Goal: Information Seeking & Learning: Understand process/instructions

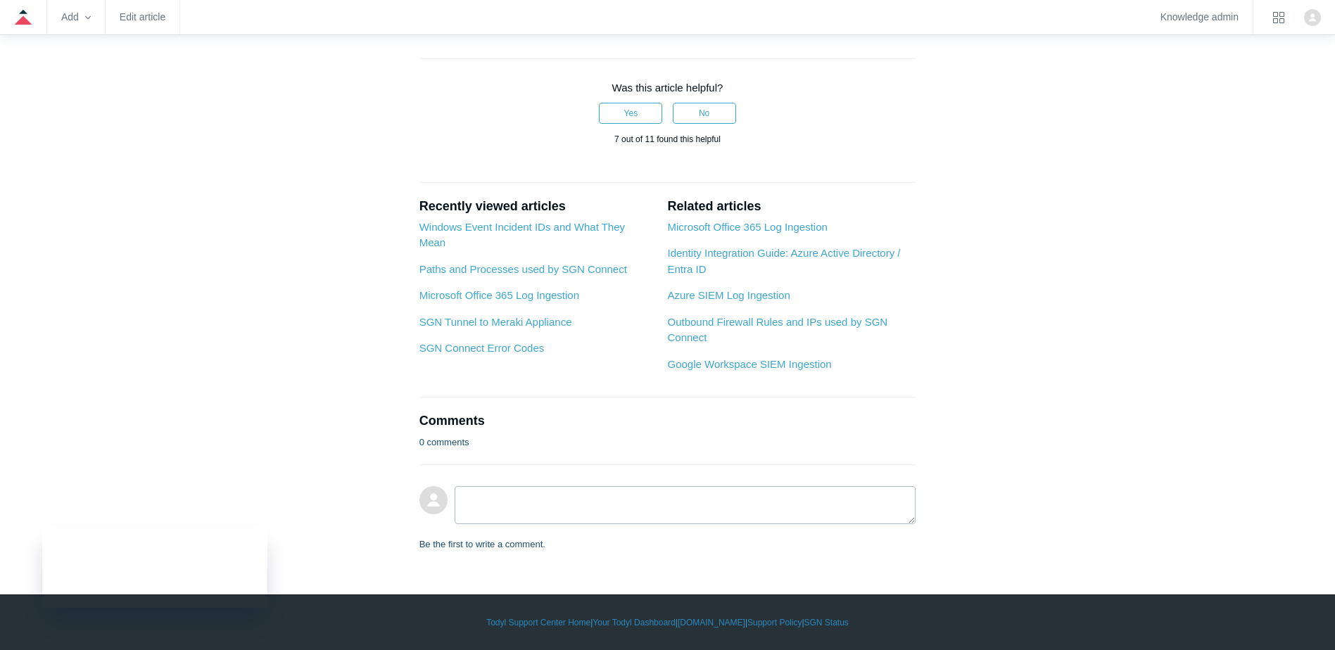
scroll to position [1548, 0]
drag, startPoint x: 570, startPoint y: 182, endPoint x: 910, endPoint y: 182, distance: 339.9
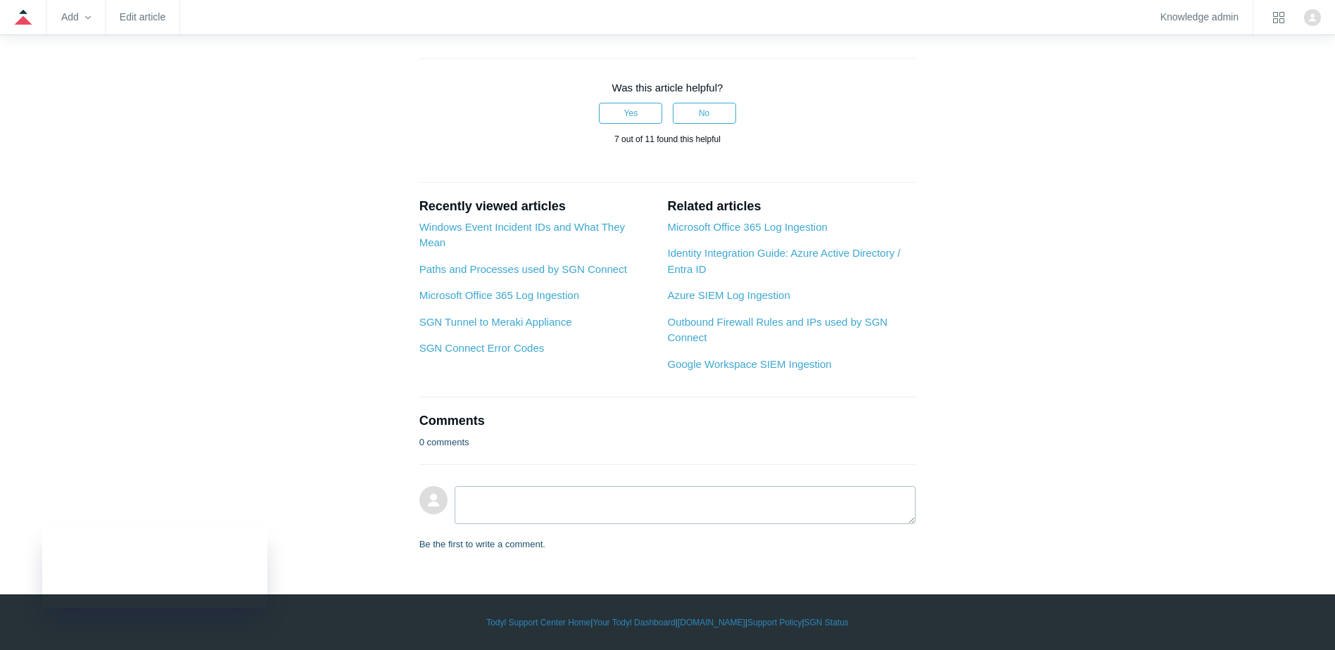
drag, startPoint x: 559, startPoint y: 411, endPoint x: 726, endPoint y: 410, distance: 166.8
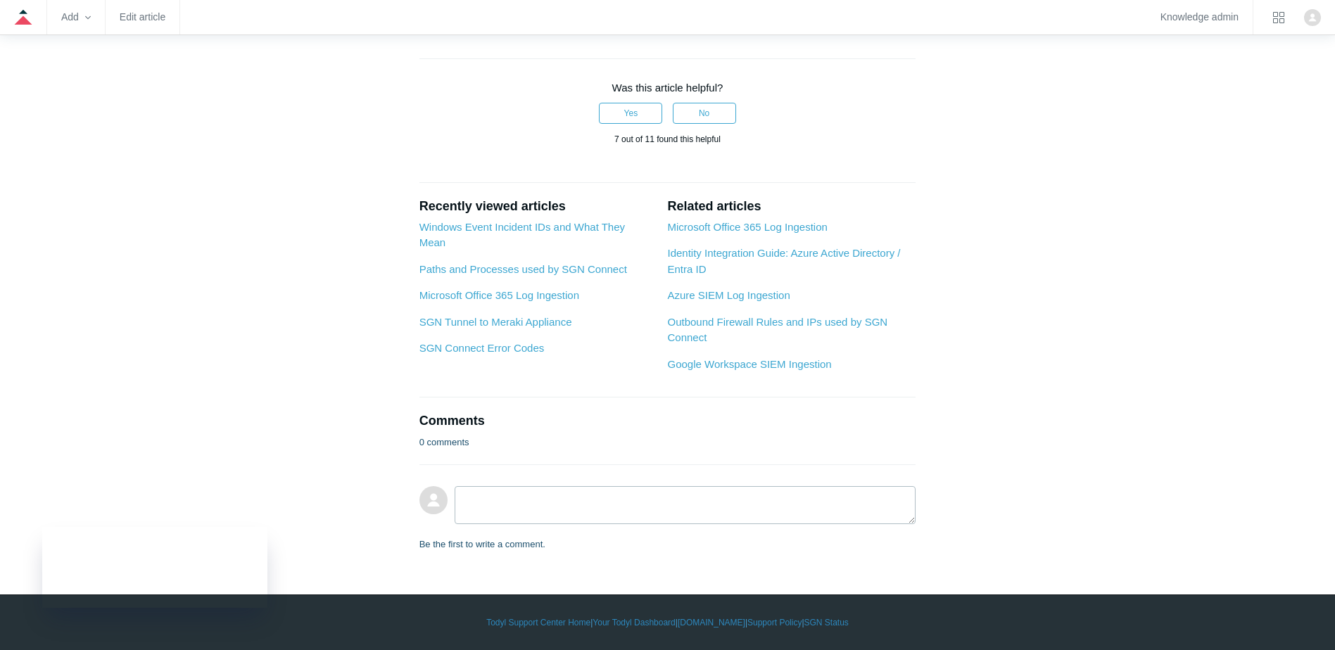
drag, startPoint x: 447, startPoint y: 127, endPoint x: 777, endPoint y: 125, distance: 330.1
copy li "For Revoke Session, select Directory.ReadWrite.All."
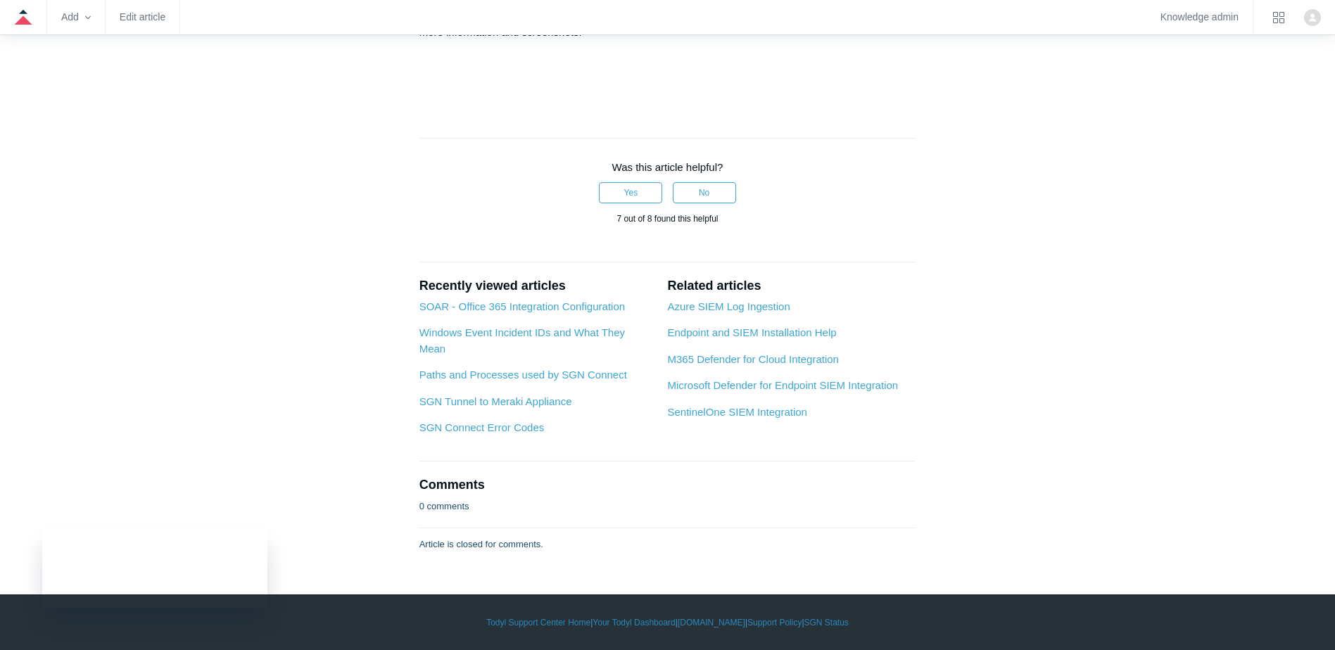
scroll to position [5279, 0]
drag, startPoint x: 419, startPoint y: 256, endPoint x: 661, endPoint y: 256, distance: 242.1
drag, startPoint x: 429, startPoint y: 279, endPoint x: 735, endPoint y: 299, distance: 306.8
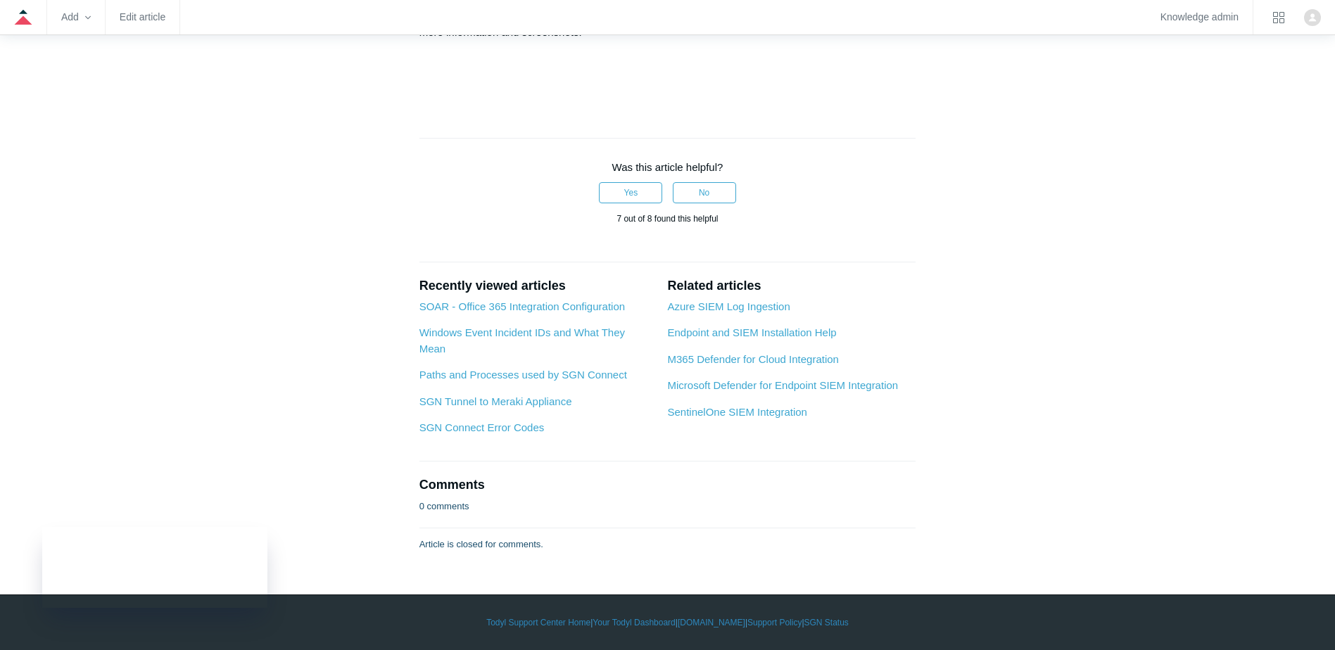
drag, startPoint x: 735, startPoint y: 299, endPoint x: 453, endPoint y: 332, distance: 284.9
drag, startPoint x: 410, startPoint y: 336, endPoint x: 424, endPoint y: 316, distance: 23.8
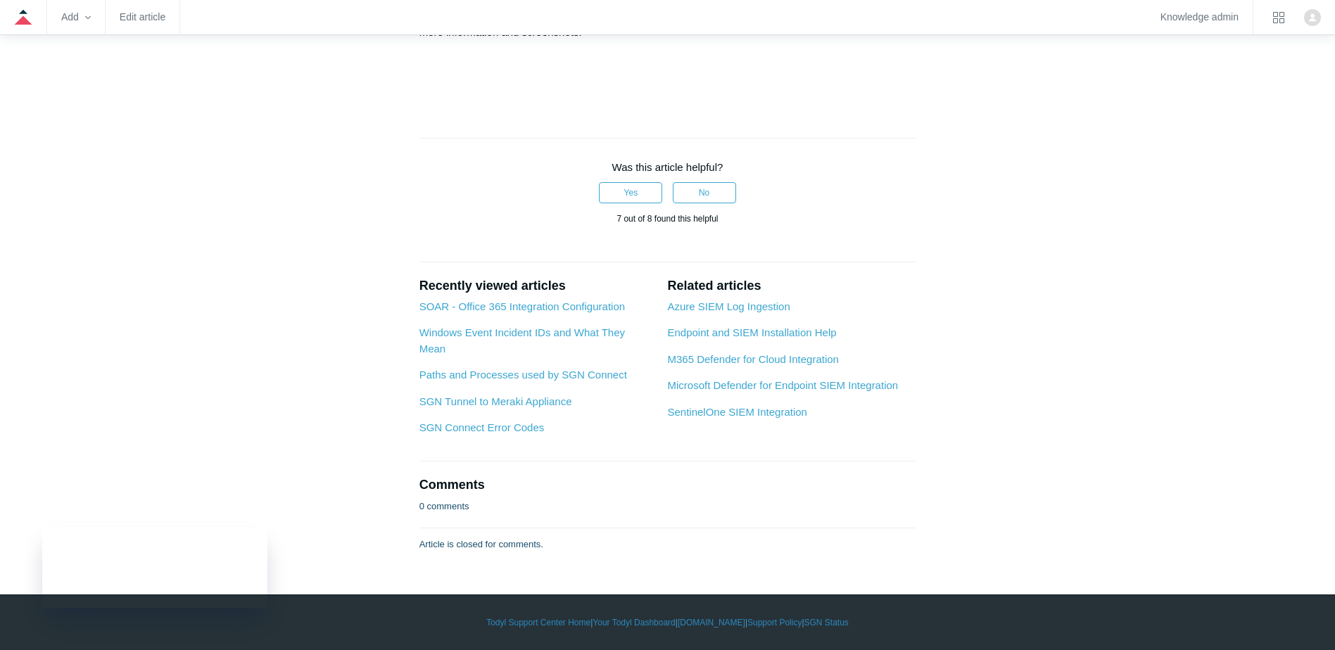
drag, startPoint x: 427, startPoint y: 305, endPoint x: 755, endPoint y: 312, distance: 328.1
drag, startPoint x: 550, startPoint y: 400, endPoint x: 396, endPoint y: 388, distance: 154.6
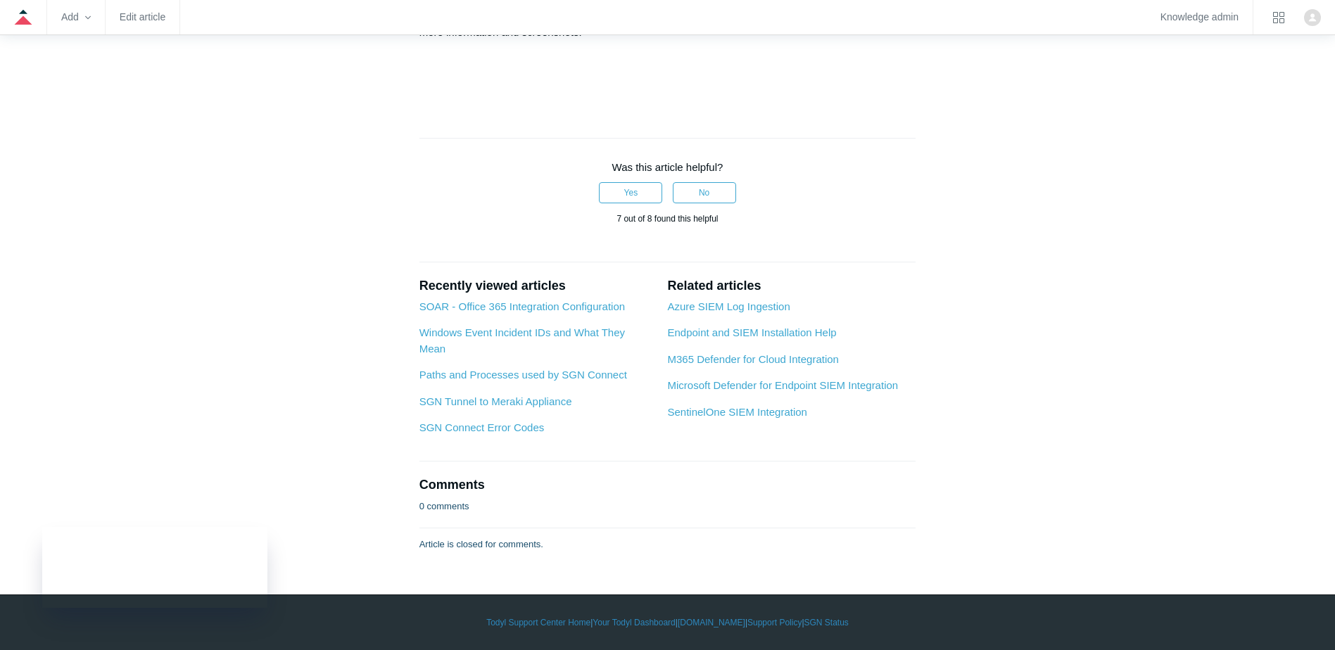
drag, startPoint x: 527, startPoint y: 279, endPoint x: 647, endPoint y: 280, distance: 119.7
drag, startPoint x: 448, startPoint y: 194, endPoint x: 886, endPoint y: 187, distance: 437.8
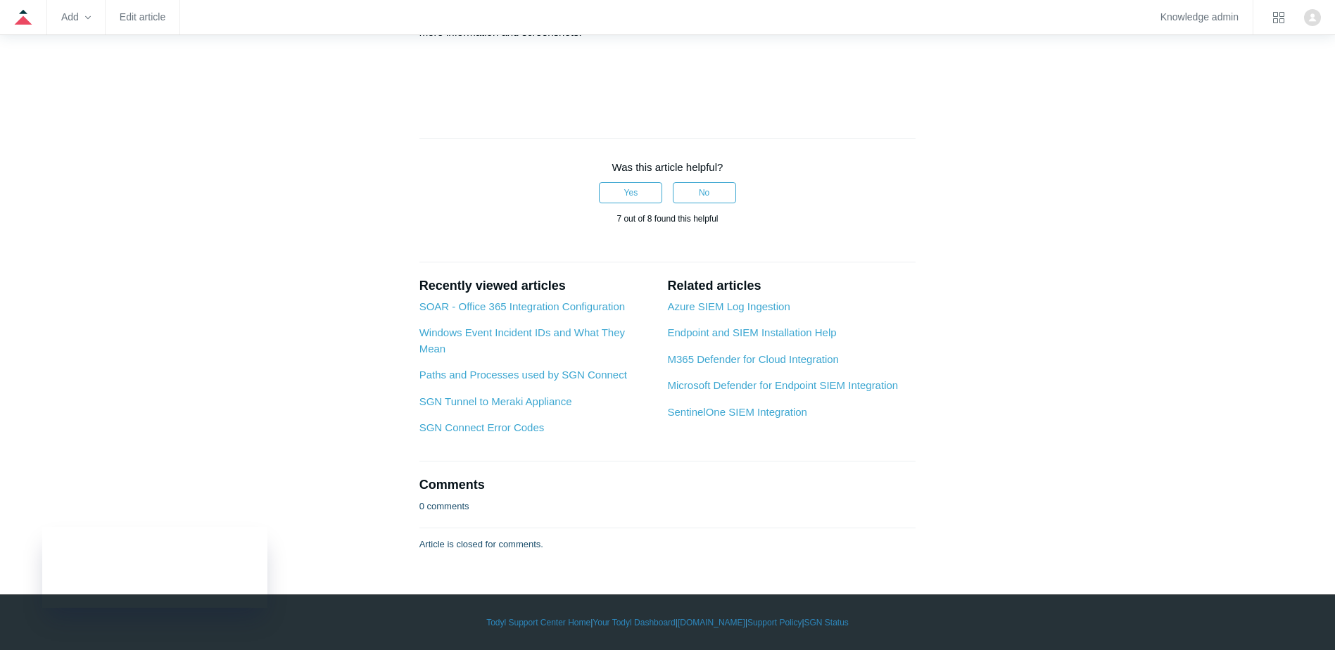
drag, startPoint x: 523, startPoint y: 206, endPoint x: 676, endPoint y: 229, distance: 154.5
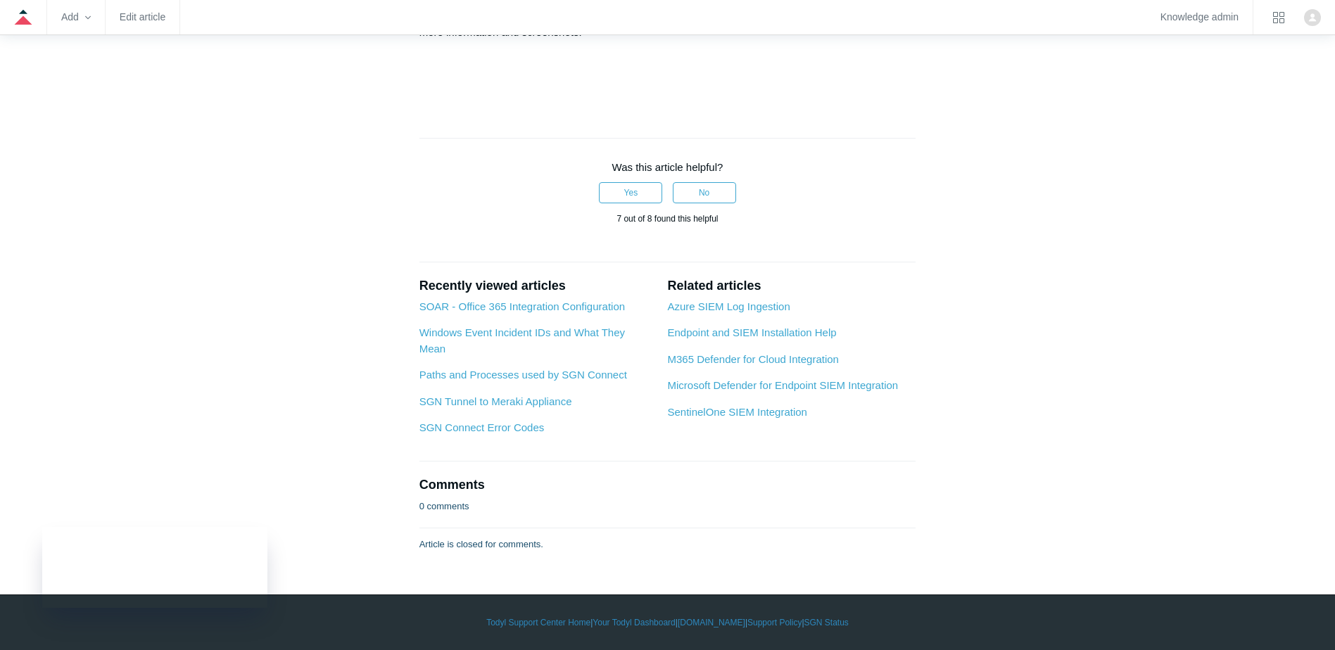
drag, startPoint x: 686, startPoint y: 360, endPoint x: 739, endPoint y: 437, distance: 93.1
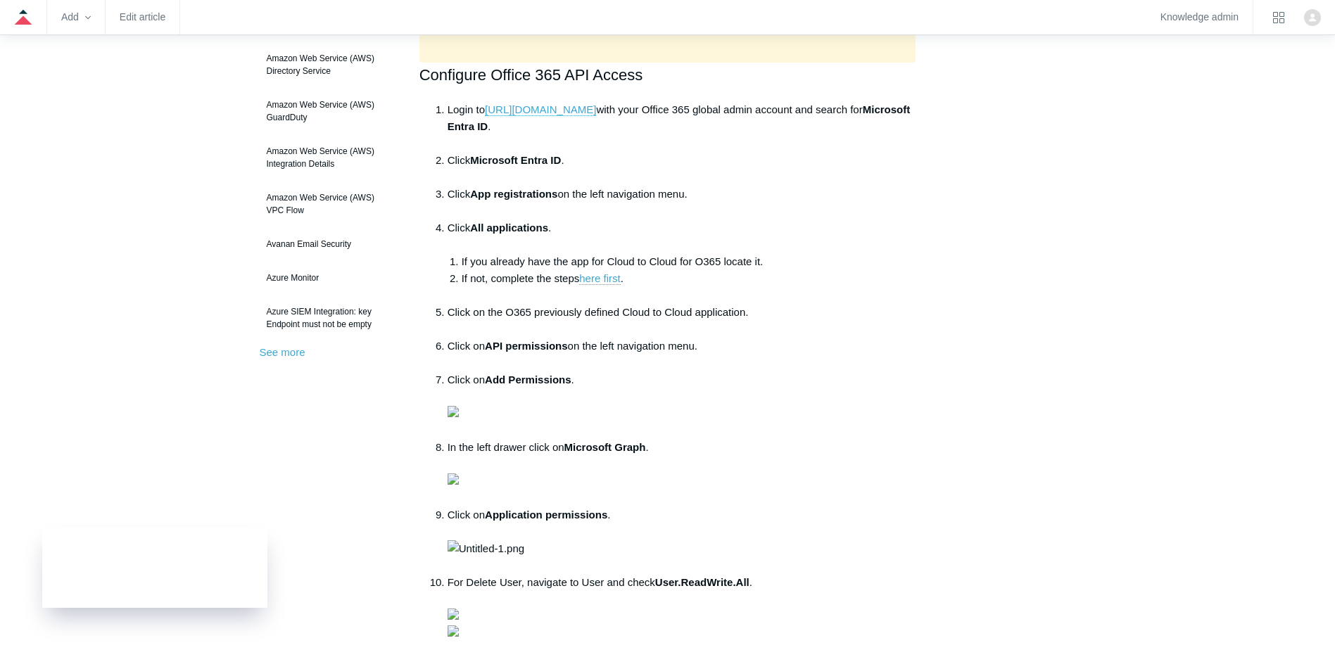
scroll to position [23, 0]
